Goal: Task Accomplishment & Management: Use online tool/utility

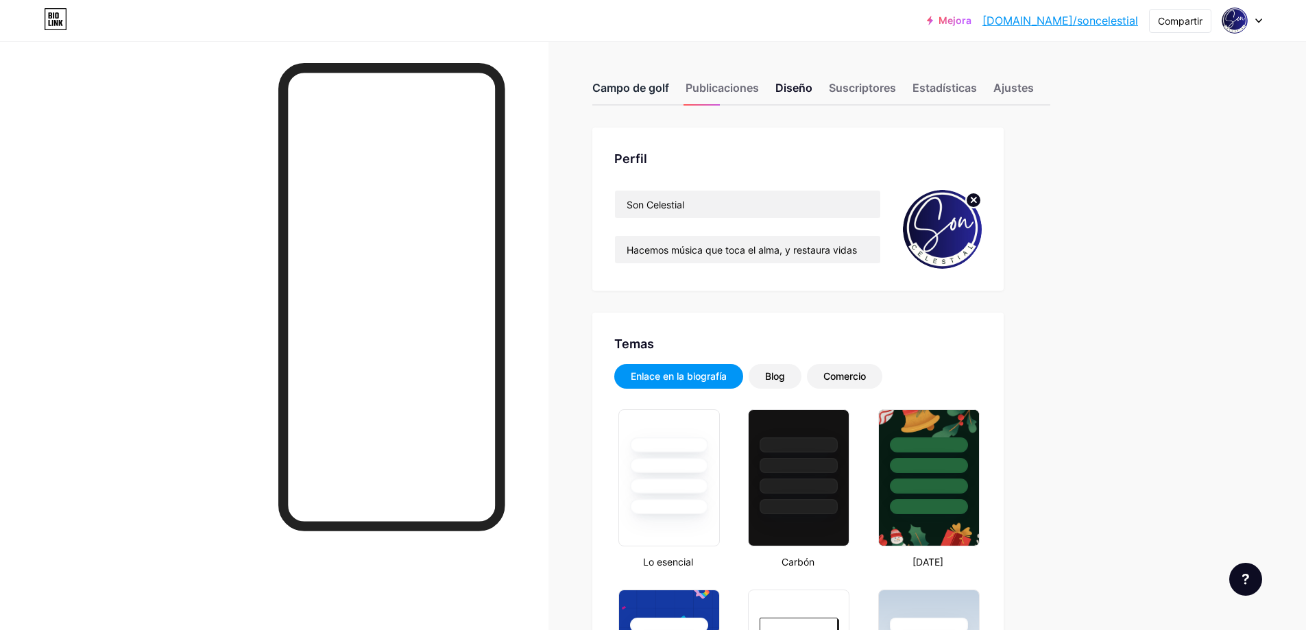
click at [642, 82] on font "Campo de golf" at bounding box center [630, 88] width 77 height 14
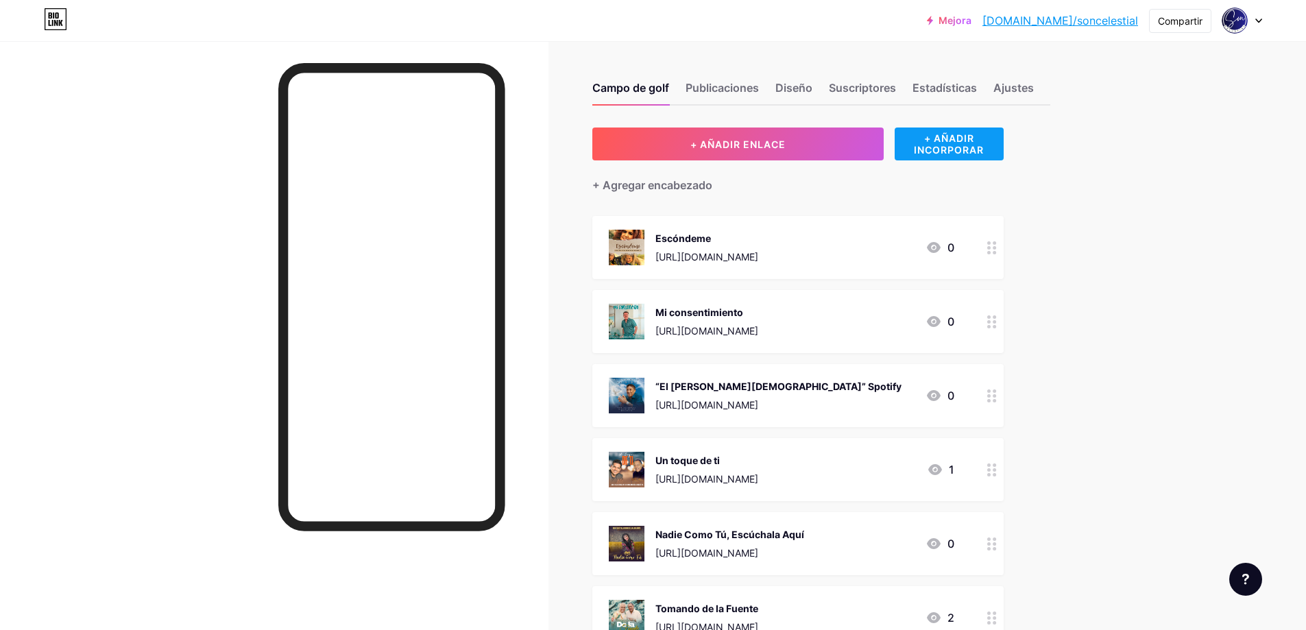
click at [946, 142] on font "+ AÑADIR INCORPORAR" at bounding box center [949, 143] width 70 height 23
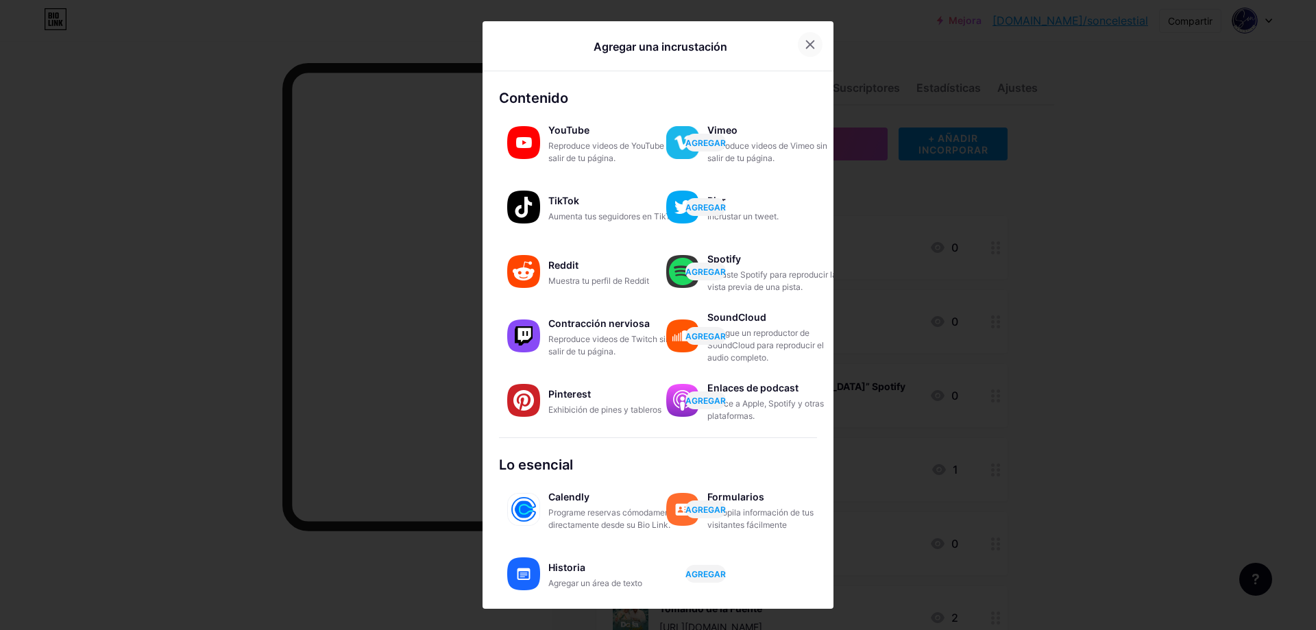
click at [809, 43] on icon at bounding box center [810, 44] width 11 height 11
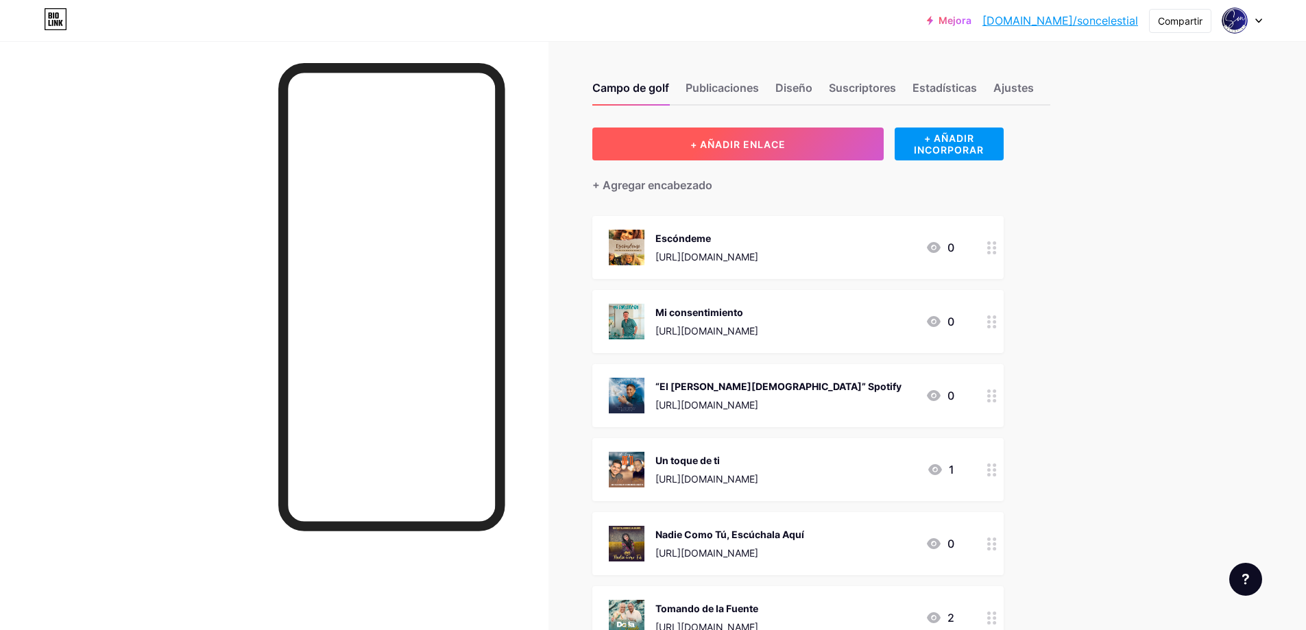
click at [773, 140] on font "+ AÑADIR ENLACE" at bounding box center [737, 144] width 95 height 12
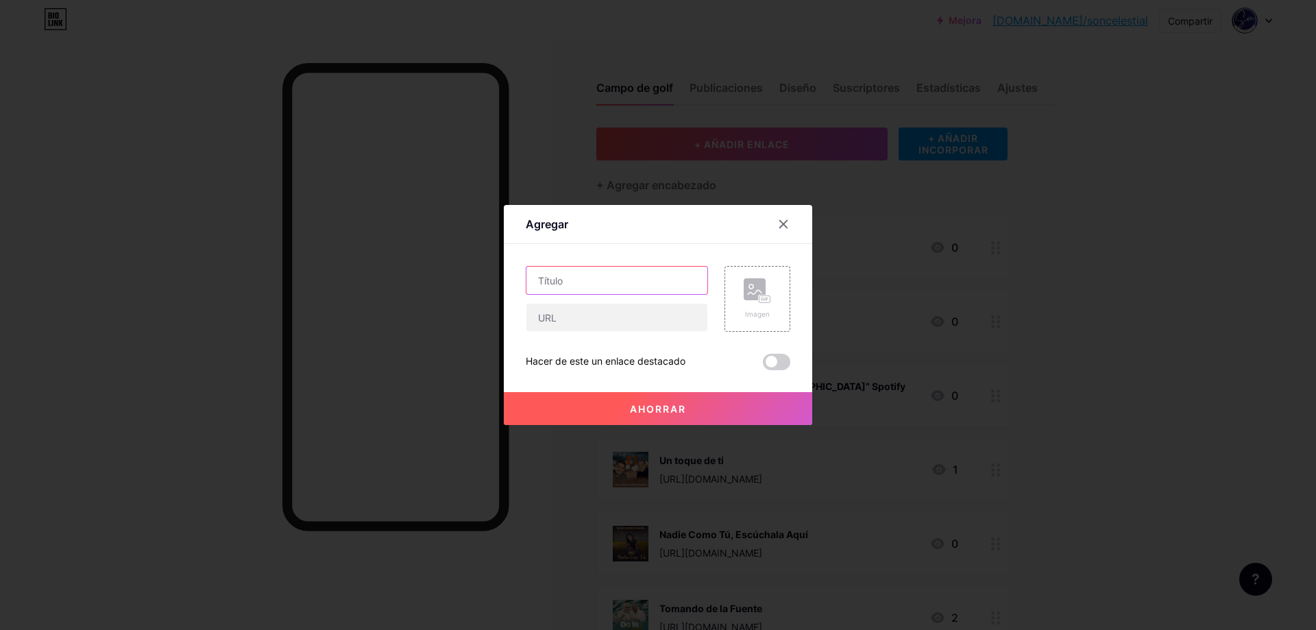
click at [615, 282] on input "text" at bounding box center [616, 280] width 181 height 27
type input "Por Amor"
click at [619, 310] on input "text" at bounding box center [616, 317] width 181 height 27
click at [395, 569] on div at bounding box center [658, 315] width 1316 height 630
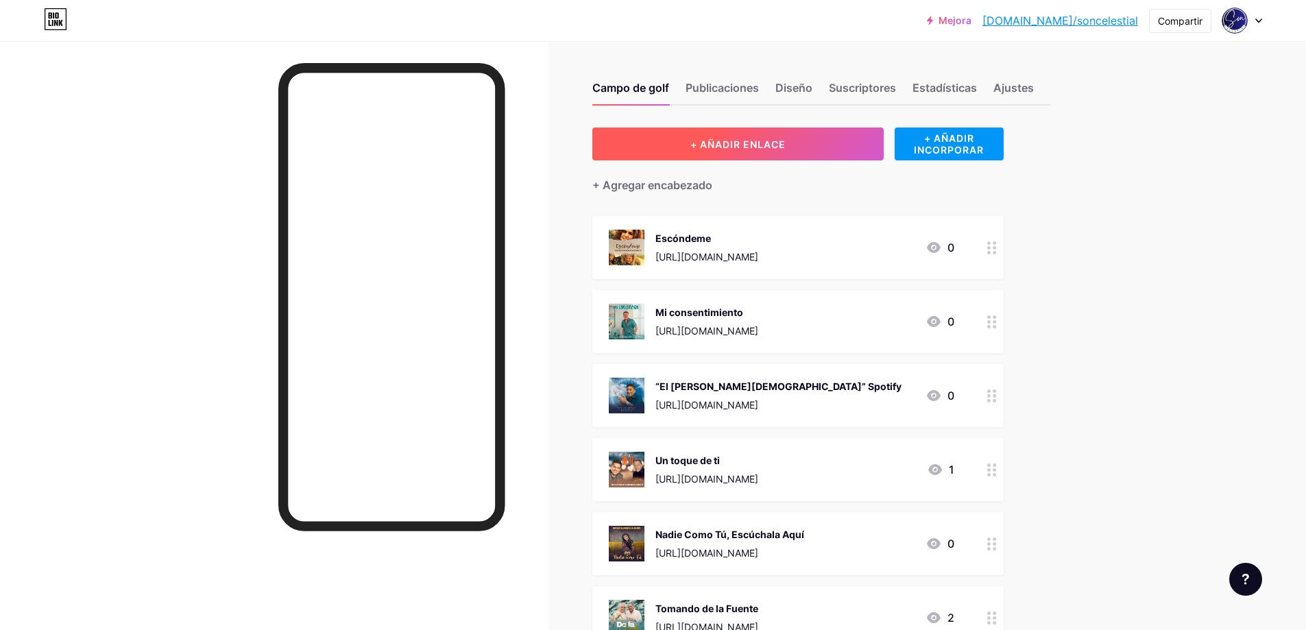
click at [727, 140] on font "+ AÑADIR ENLACE" at bounding box center [737, 144] width 95 height 12
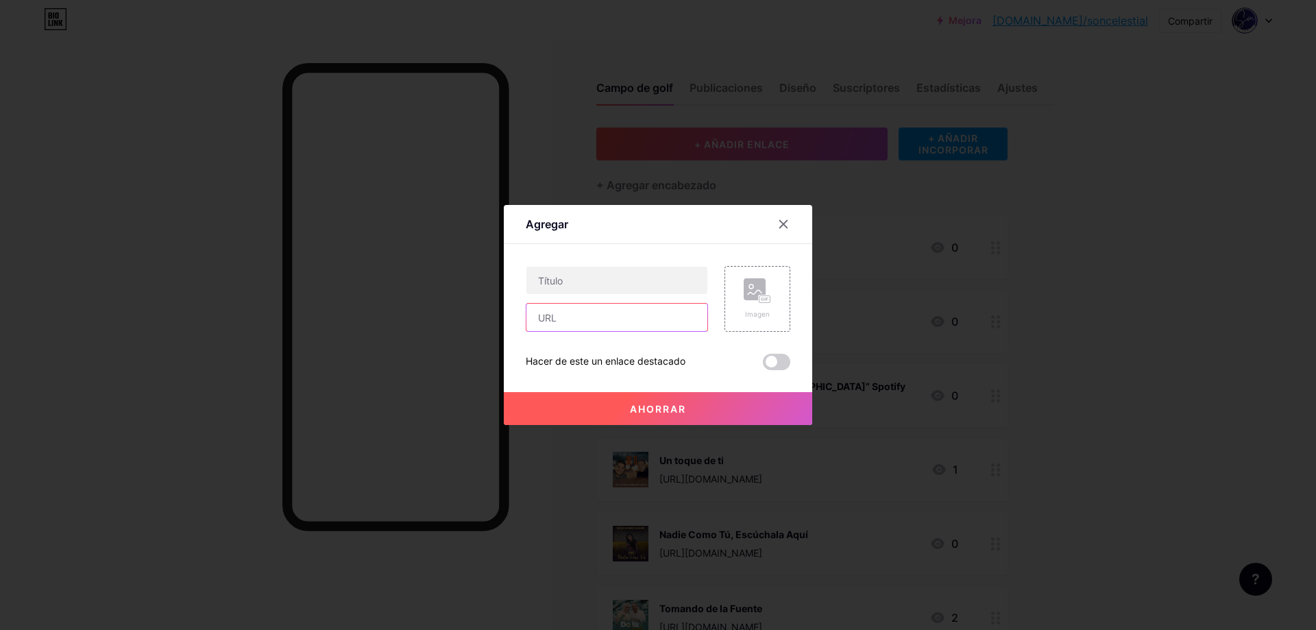
click at [579, 321] on input "text" at bounding box center [616, 317] width 181 height 27
paste input "[URL][DOMAIN_NAME]"
type input "[URL][DOMAIN_NAME]"
click at [578, 282] on input "text" at bounding box center [616, 280] width 181 height 27
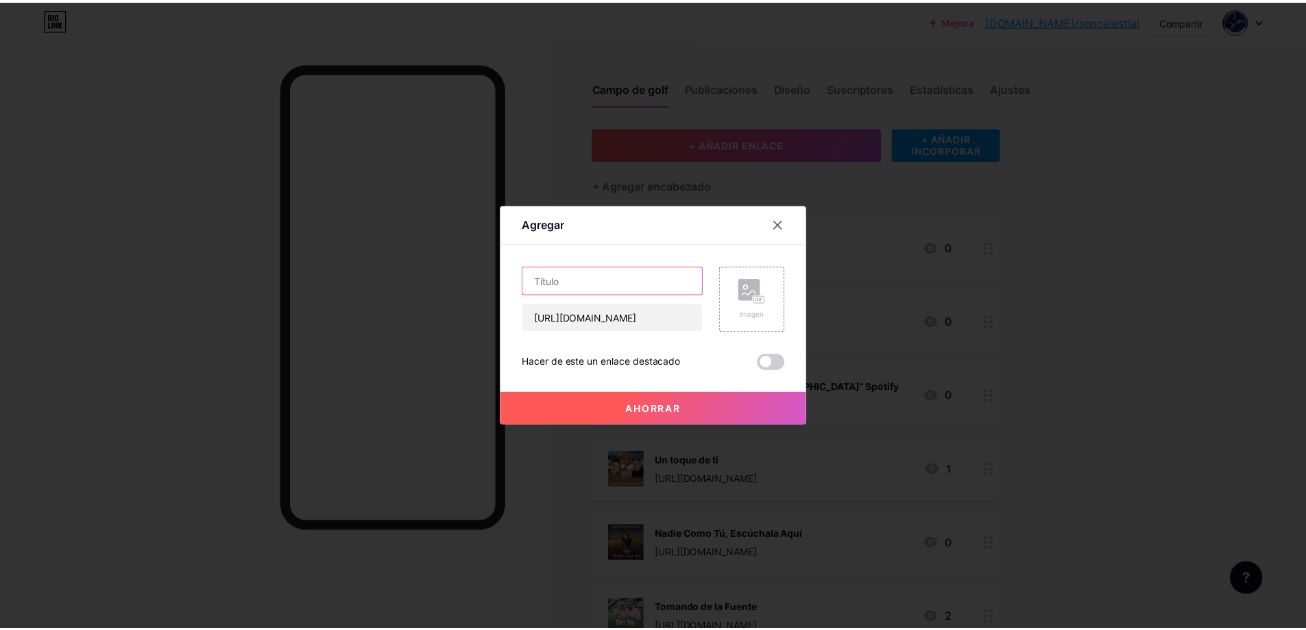
scroll to position [0, 0]
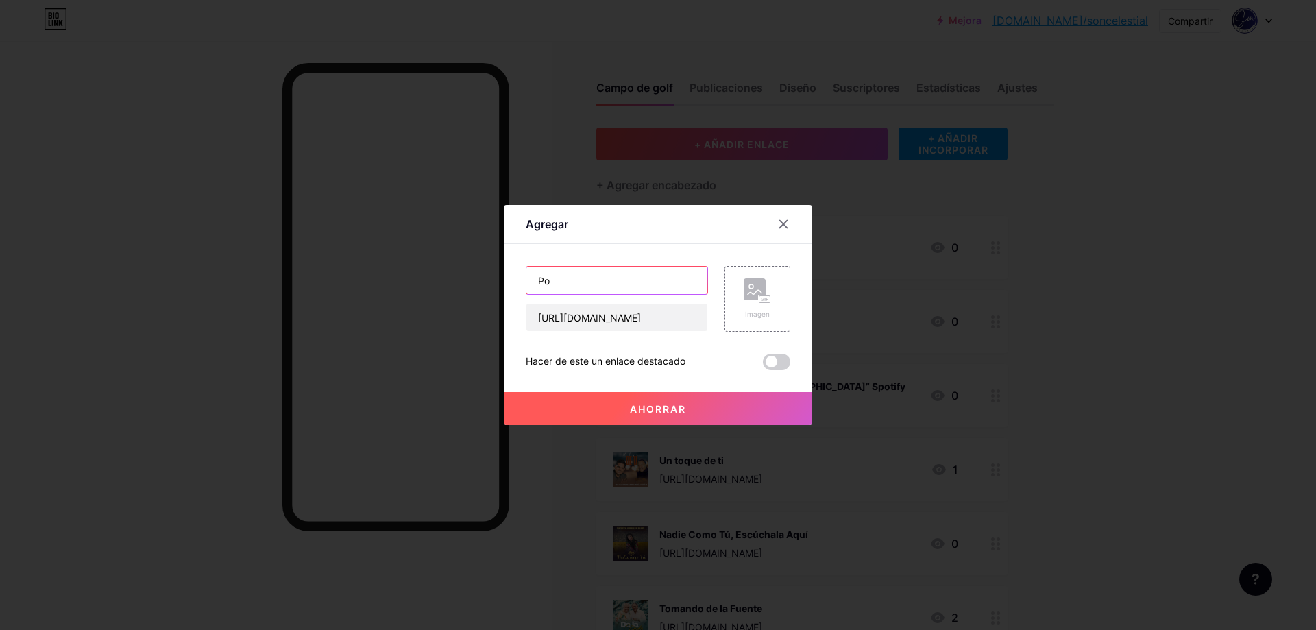
type input "P"
click at [626, 284] on input "text" at bounding box center [616, 280] width 181 height 27
type input "P"
type input "A Ritmo De Vallenato + Por Amor"
click at [766, 291] on rect at bounding box center [755, 289] width 22 height 22
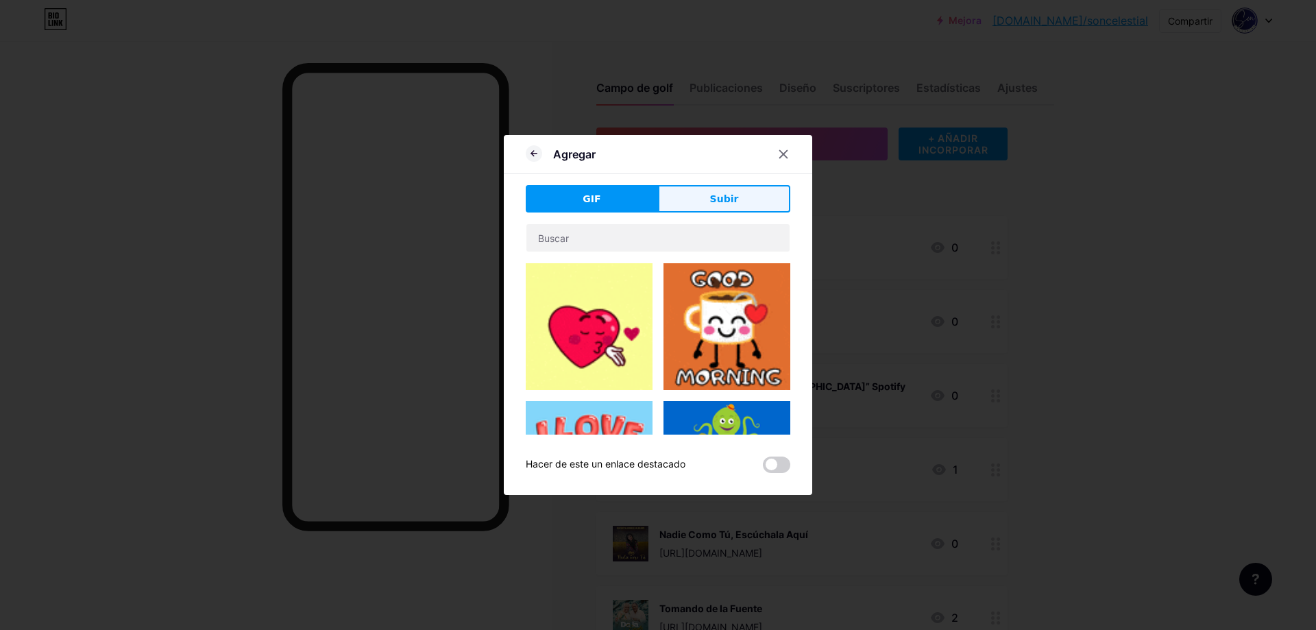
click at [750, 196] on button "Subir" at bounding box center [724, 198] width 132 height 27
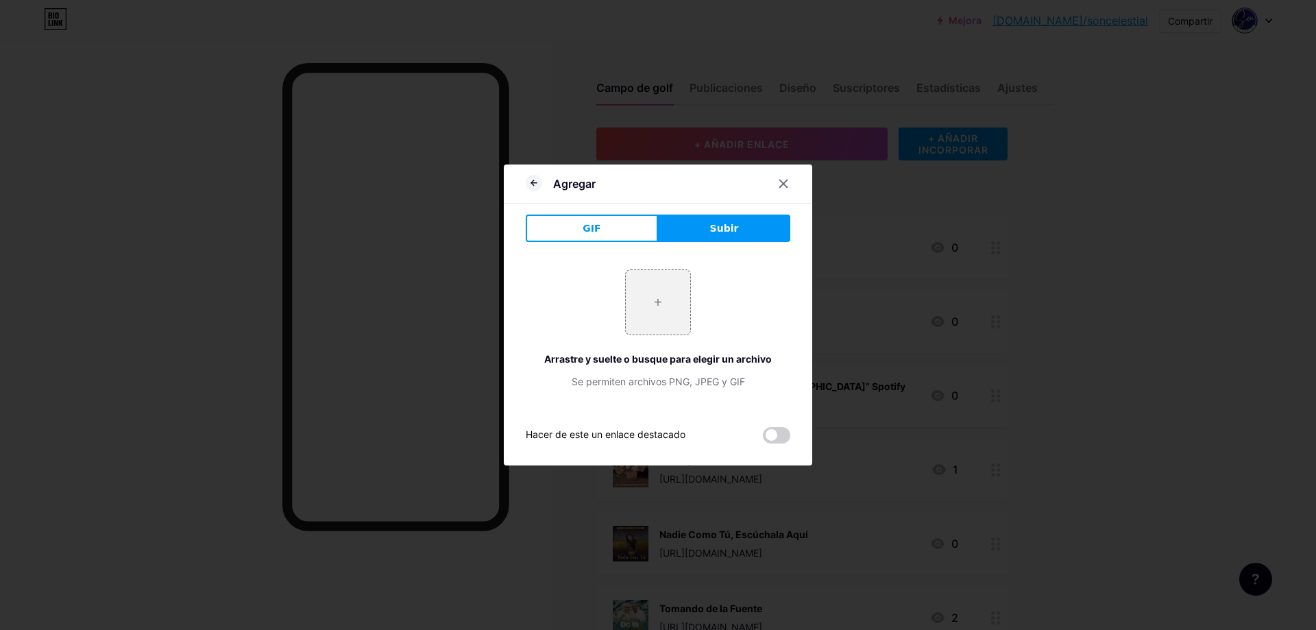
click at [732, 219] on button "Subir" at bounding box center [724, 228] width 132 height 27
click at [731, 225] on font "Subir" at bounding box center [724, 228] width 29 height 11
click at [650, 302] on input "file" at bounding box center [658, 302] width 64 height 64
click at [665, 291] on input "file" at bounding box center [658, 302] width 64 height 64
type input "C:\fakepath\Portada álbum a rotmo de vallenato.jpg"
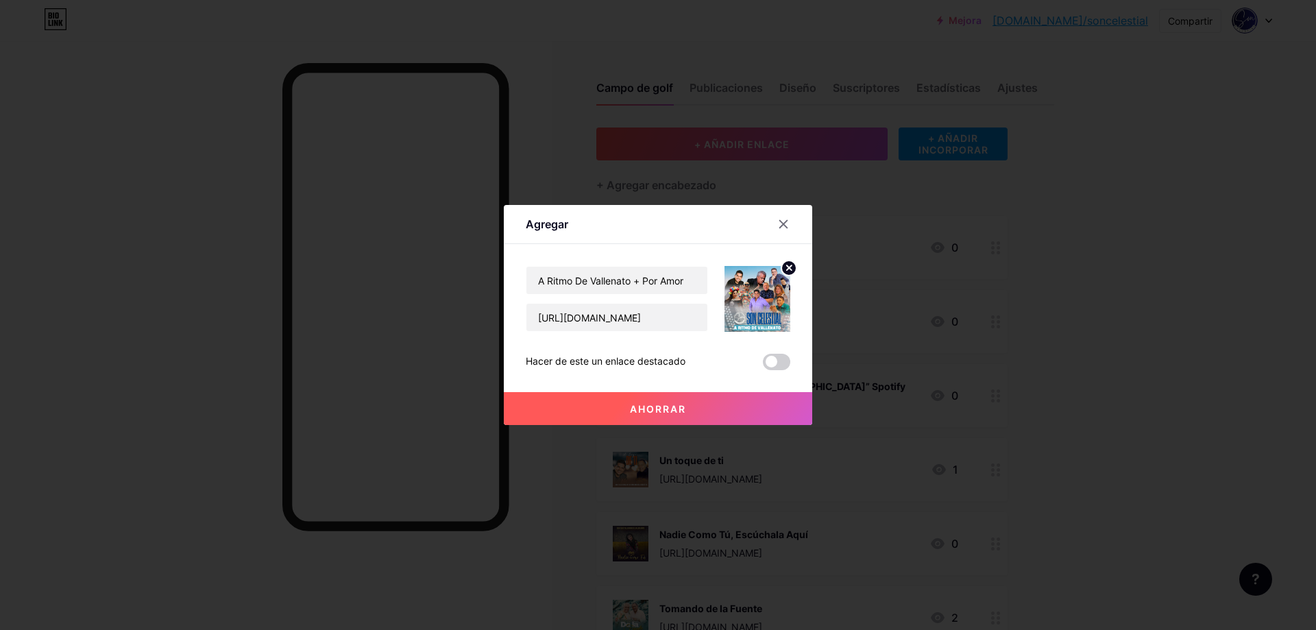
click at [782, 360] on span at bounding box center [776, 362] width 27 height 16
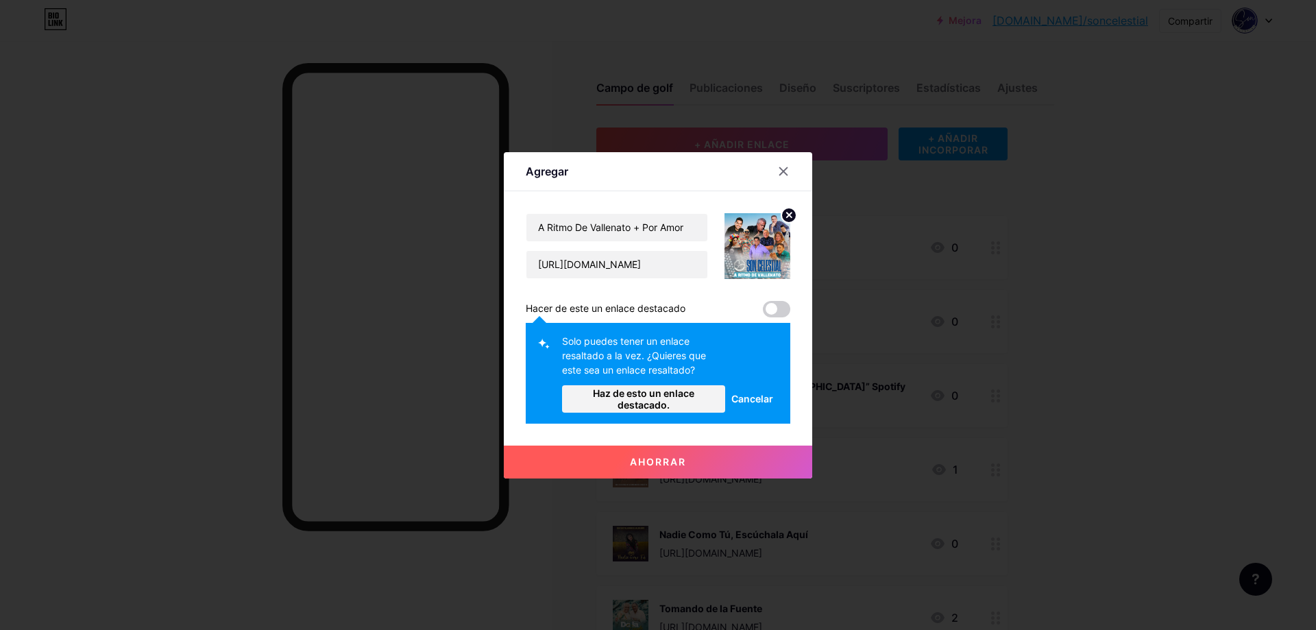
click at [776, 306] on span at bounding box center [776, 309] width 27 height 16
click at [615, 308] on font "Hacer de este un enlace destacado" at bounding box center [606, 308] width 160 height 12
click at [785, 304] on span at bounding box center [776, 309] width 27 height 16
click at [781, 307] on span at bounding box center [776, 309] width 27 height 16
click at [648, 396] on font "Haz de esto un enlace destacado." at bounding box center [643, 398] width 101 height 23
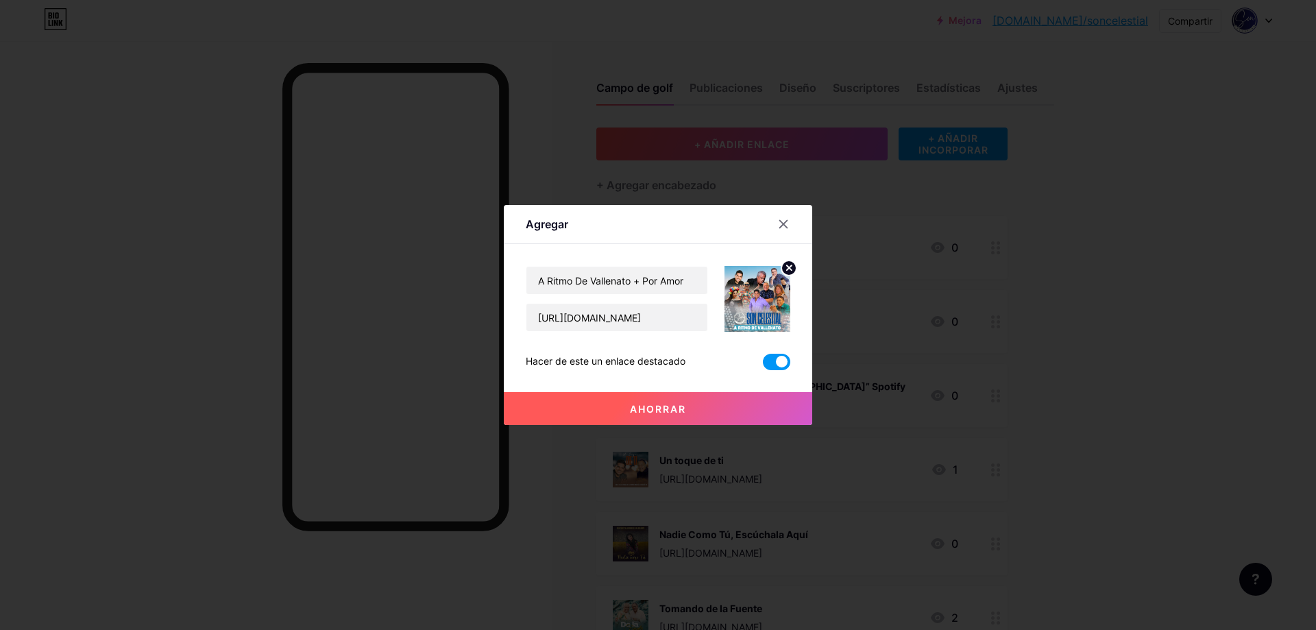
click at [667, 406] on font "Ahorrar" at bounding box center [658, 409] width 56 height 12
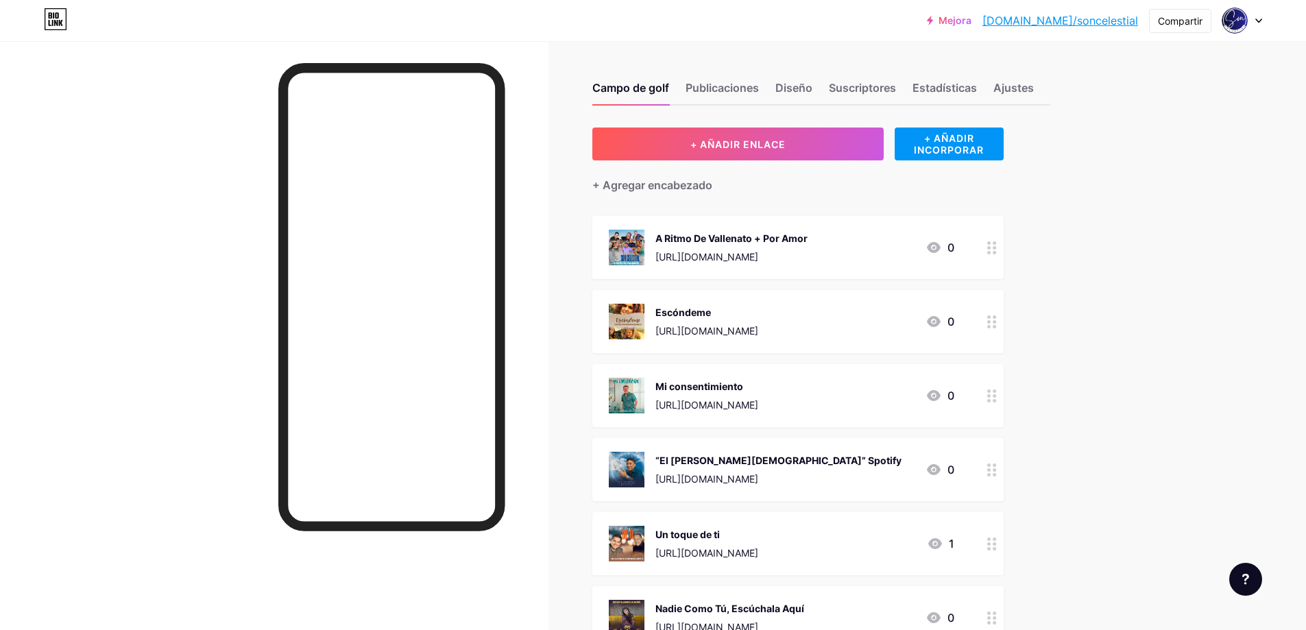
click at [359, 34] on div "Mejora [DOMAIN_NAME]/soncel... [DOMAIN_NAME]/soncelestial Compartir Cambiar de …" at bounding box center [653, 20] width 1306 height 41
click at [247, 18] on div "Mejora [DOMAIN_NAME]/soncel... [DOMAIN_NAME]/soncelestial Compartir Cambiar de …" at bounding box center [653, 20] width 1306 height 25
click at [758, 256] on font "[URL][DOMAIN_NAME]" at bounding box center [706, 257] width 103 height 12
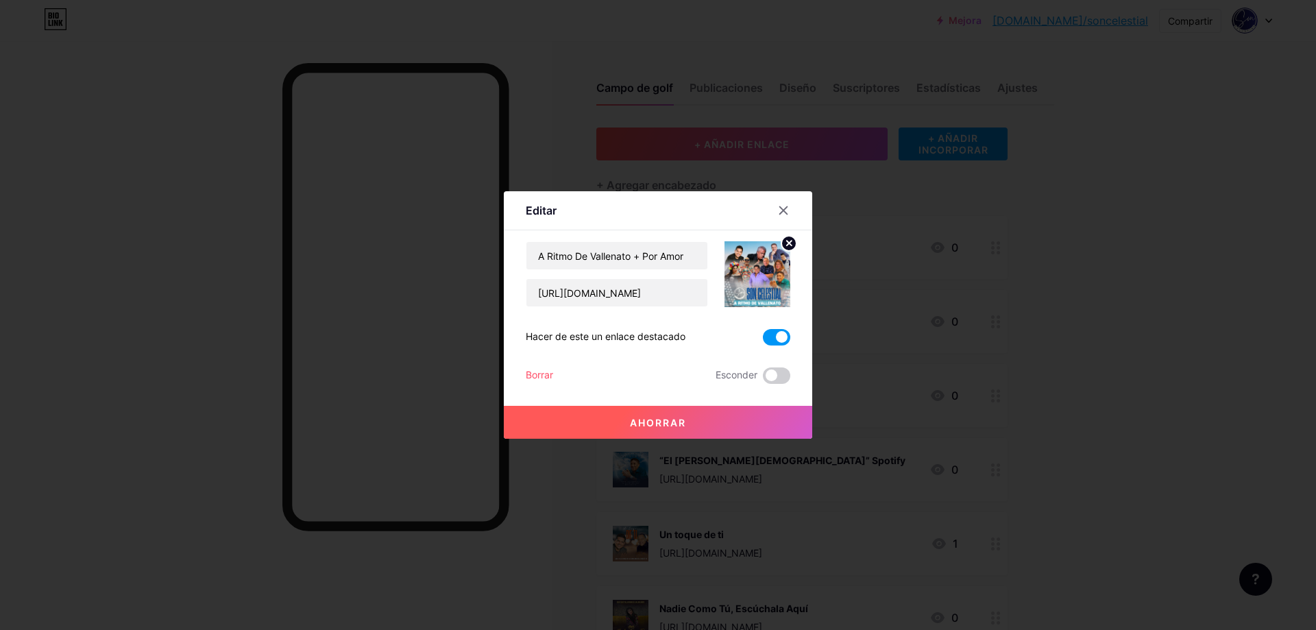
click at [669, 308] on div "A Ritmo De Vallenato + Por Amor [URL][DOMAIN_NAME] Hacer de este un enlace dest…" at bounding box center [658, 312] width 265 height 143
click at [654, 418] on font "Ahorrar" at bounding box center [658, 423] width 56 height 12
